Goal: Information Seeking & Learning: Get advice/opinions

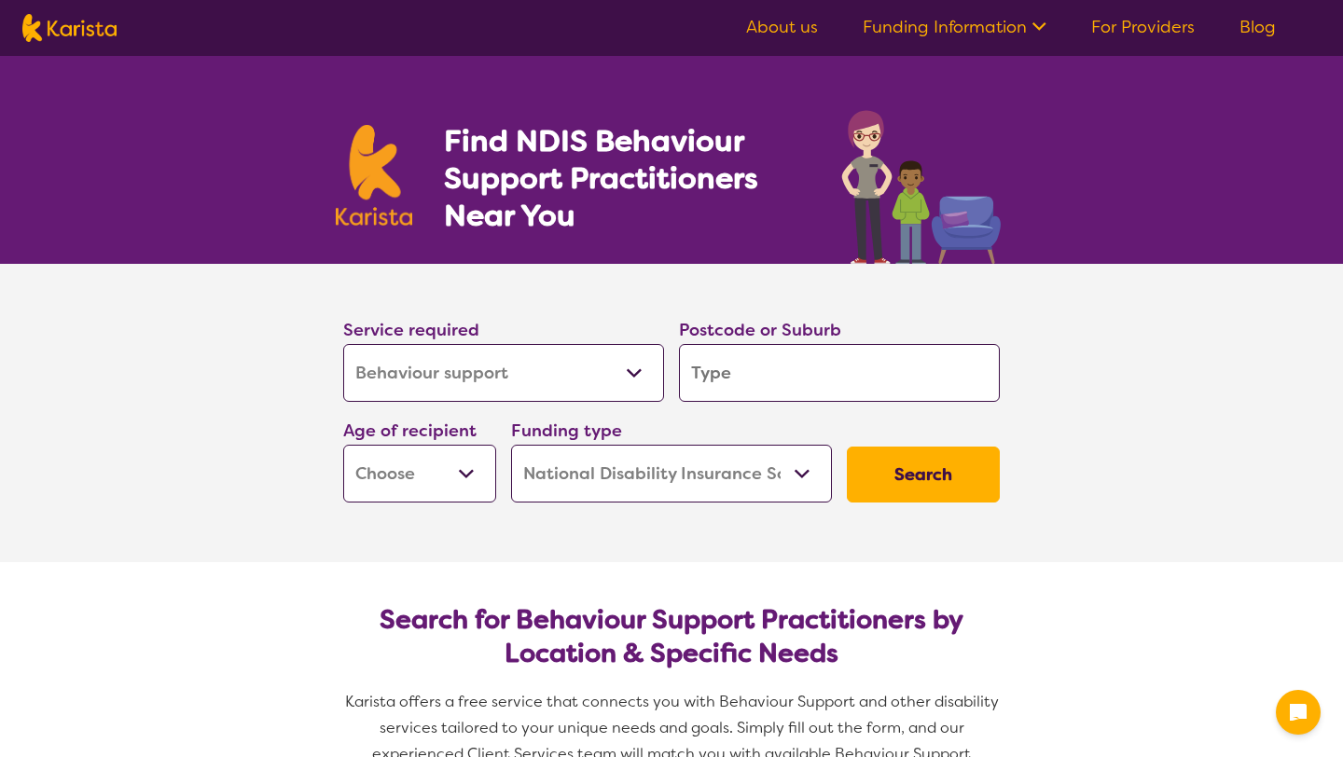
select select "Behaviour support"
select select "NDIS"
select select "Behaviour support"
select select "NDIS"
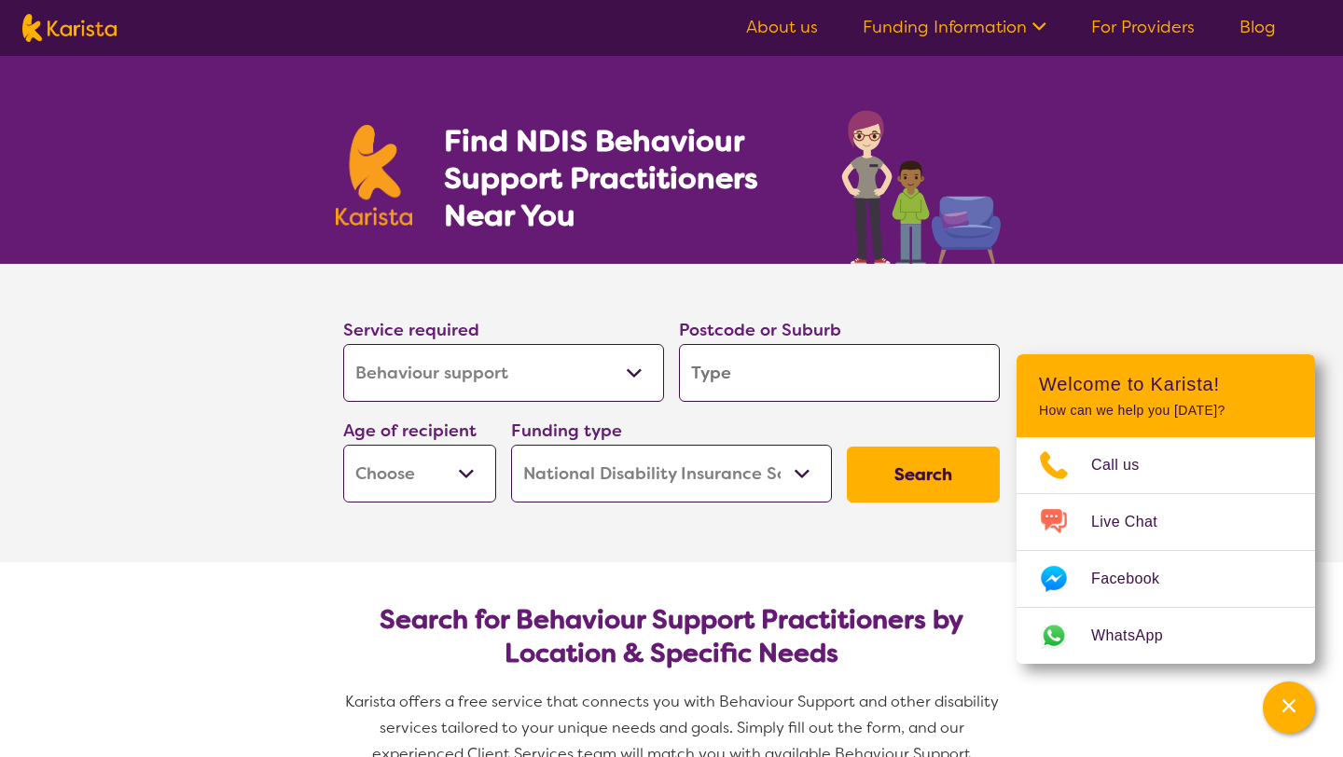
click at [729, 380] on input "search" at bounding box center [839, 373] width 321 height 58
type input "2"
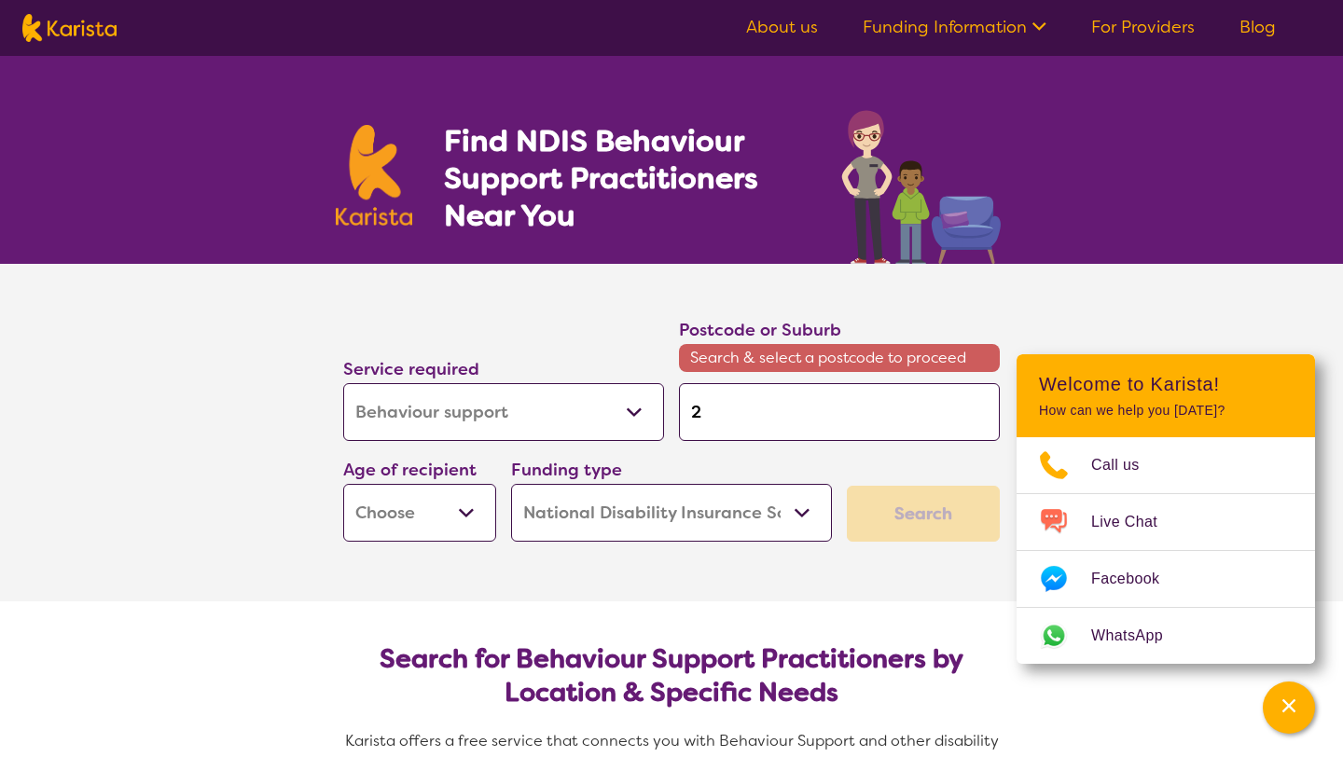
type input "22"
type input "220"
type input "2207"
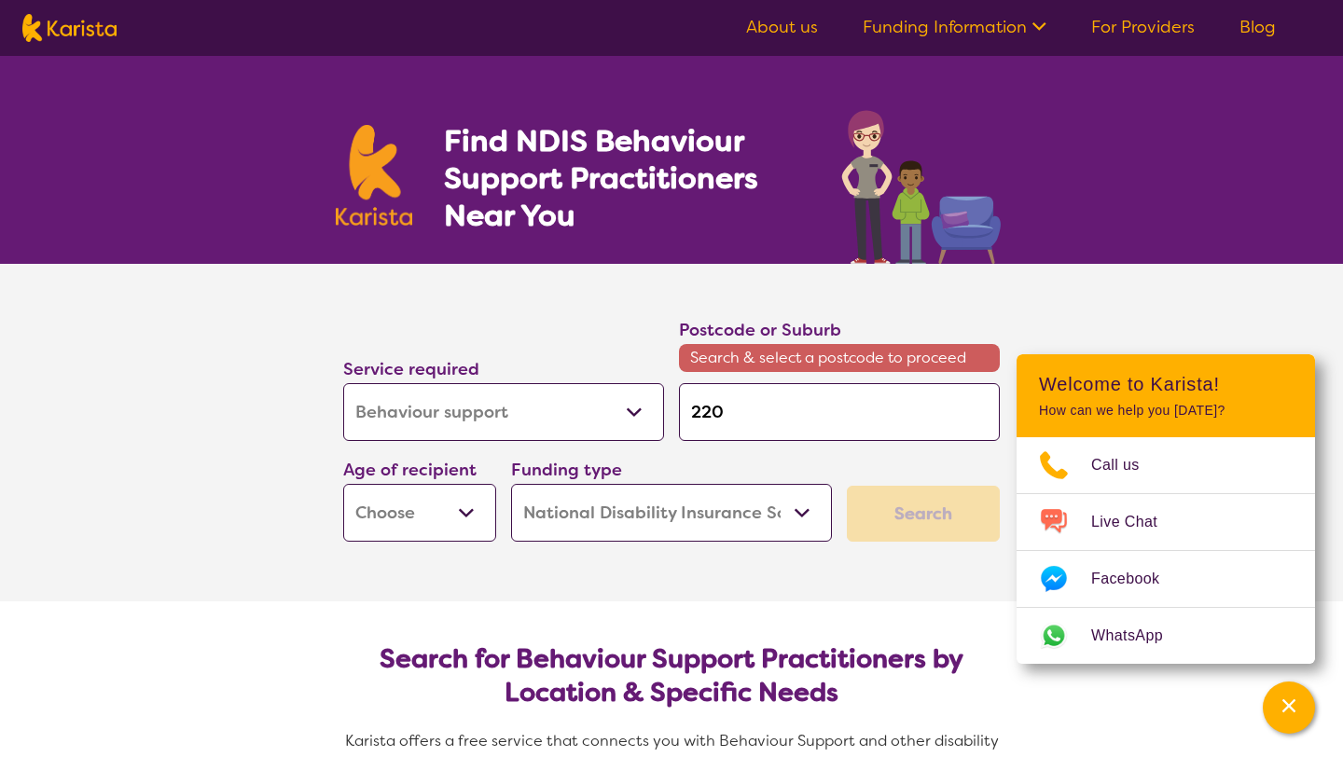
type input "2207"
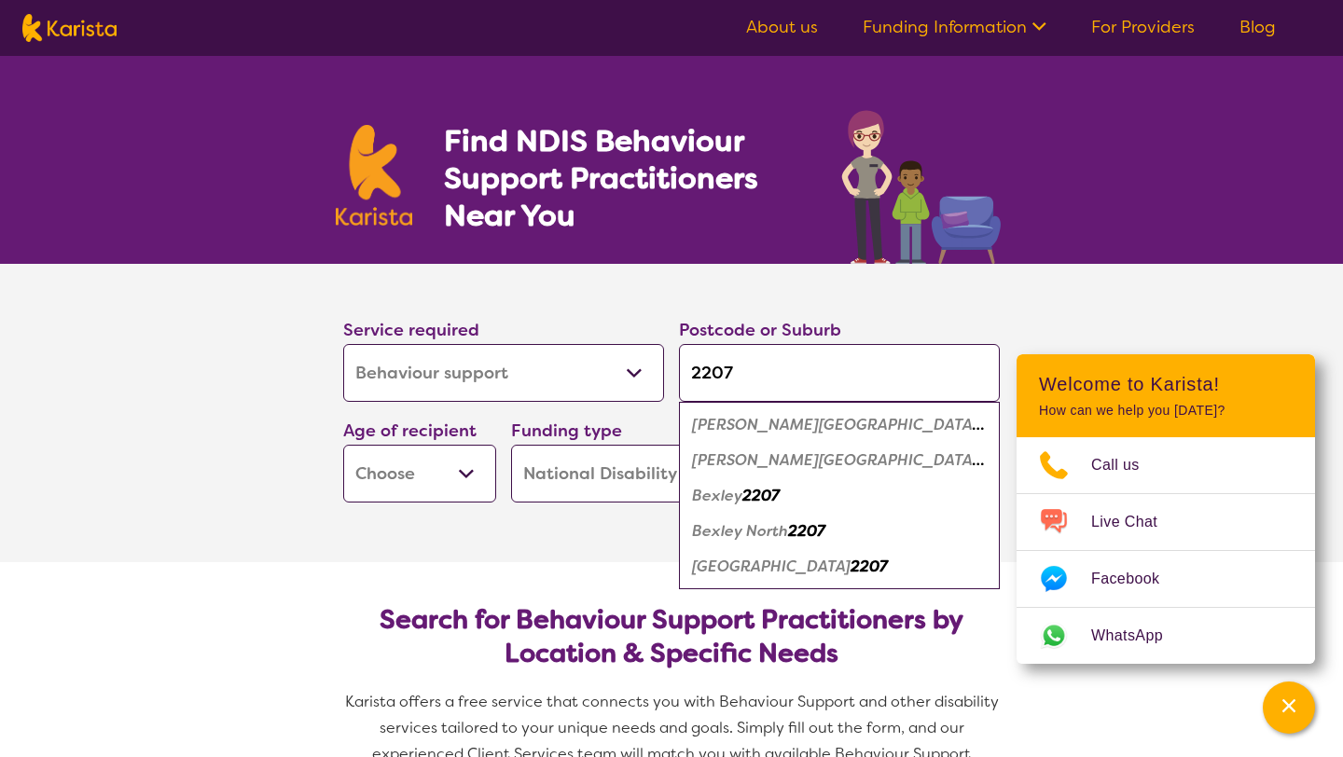
type input "2207"
click at [468, 474] on select "Early Childhood - 0 to 9 Child - 10 to 11 Adolescent - 12 to 17 Adult - 18 to 6…" at bounding box center [419, 474] width 153 height 58
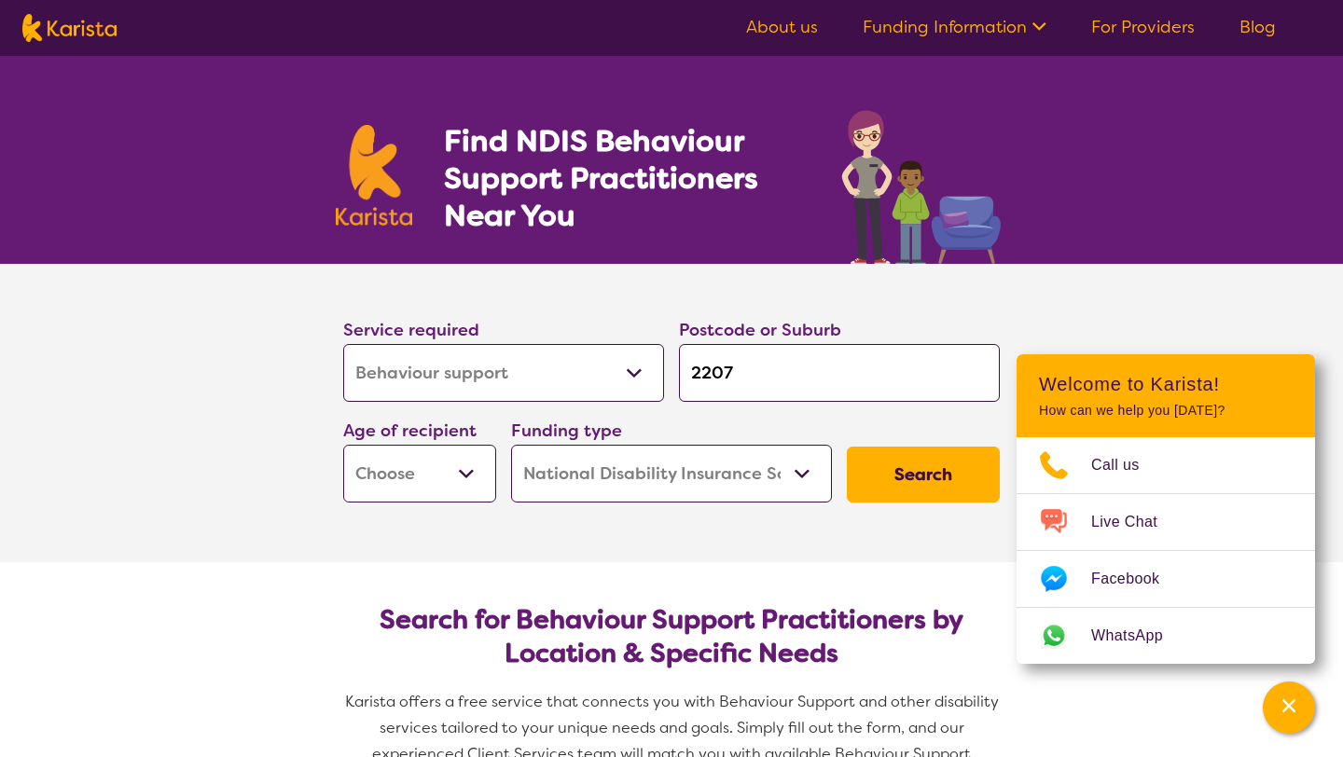
select select "AD"
click at [937, 463] on button "Search" at bounding box center [923, 475] width 153 height 56
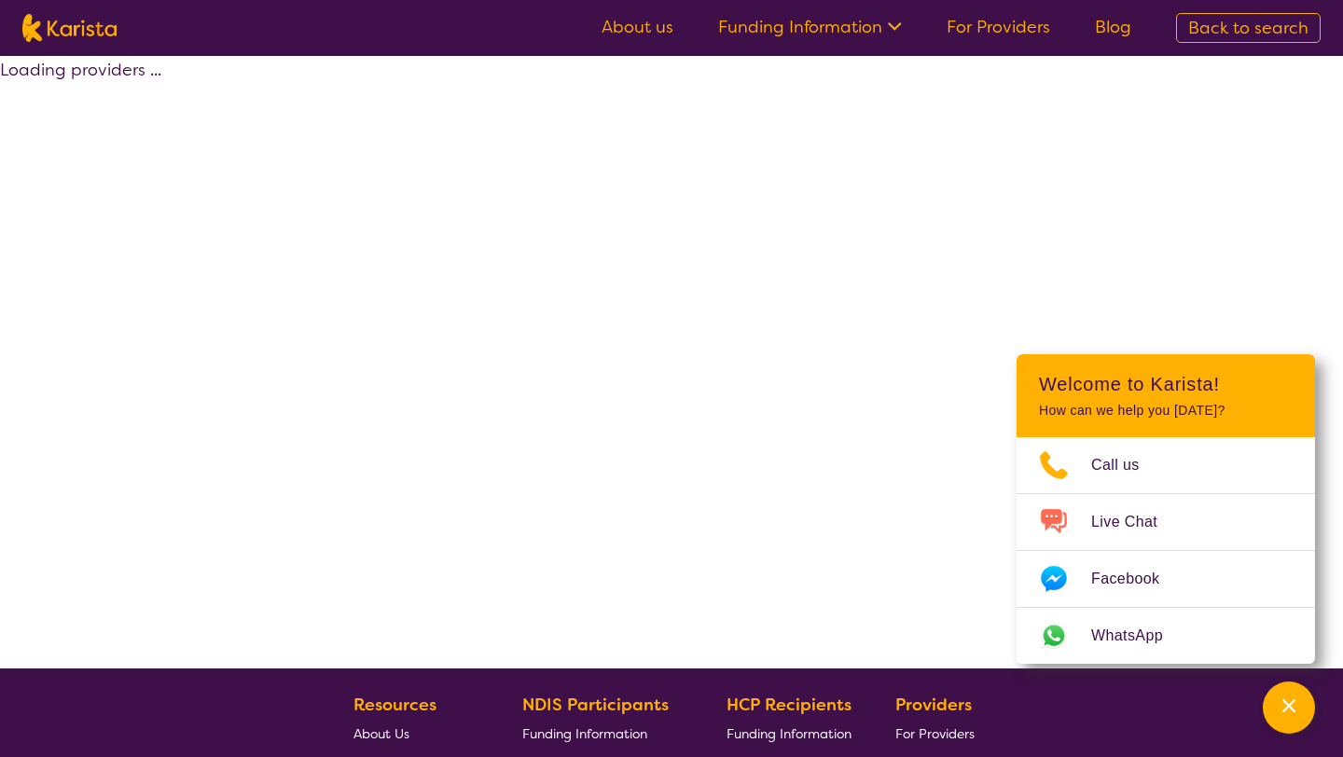
select select "by_score"
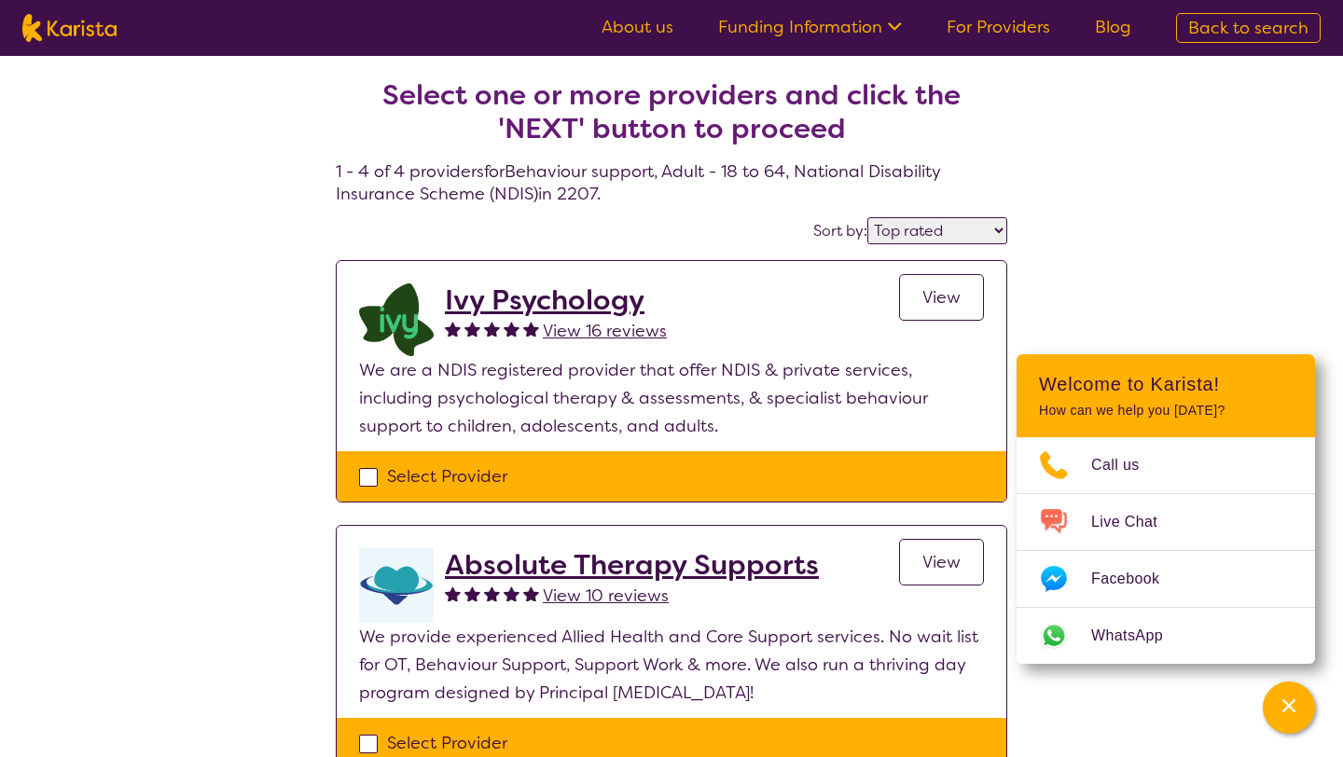
click at [228, 491] on div "Select one or more providers and click the 'NEXT' button to proceed 1 - 4 of 4 …" at bounding box center [671, 685] width 1343 height 1258
click at [954, 287] on span "View" at bounding box center [941, 297] width 38 height 22
